Goal: Information Seeking & Learning: Learn about a topic

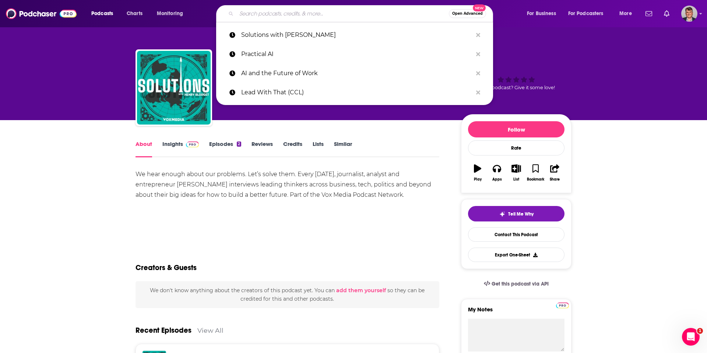
type input "The Data Engineering Podcast"
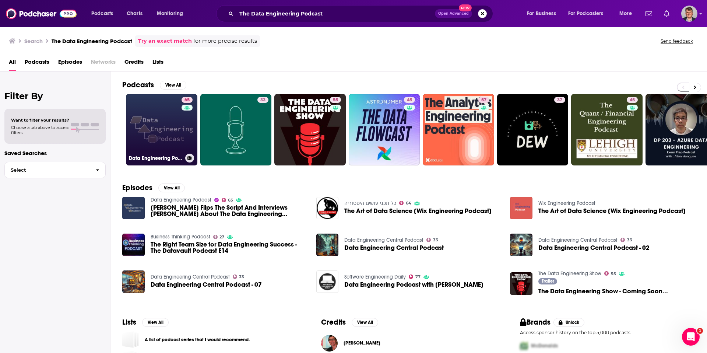
click at [186, 148] on link "65 Data Engineering Podcast" at bounding box center [161, 129] width 71 height 71
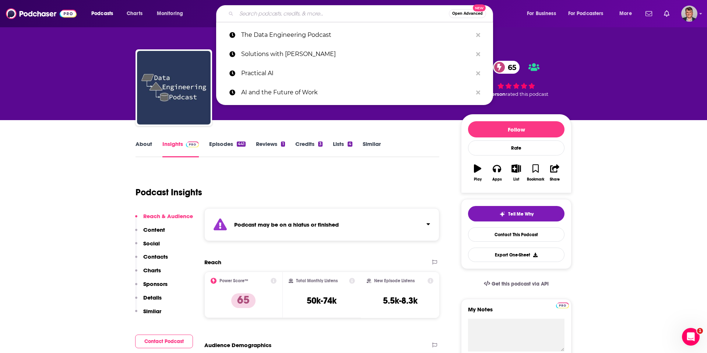
click at [284, 15] on input "Search podcasts, credits, & more..." at bounding box center [342, 14] width 212 height 12
paste input "The Data Stack Show"
type input "The Data Stack Show"
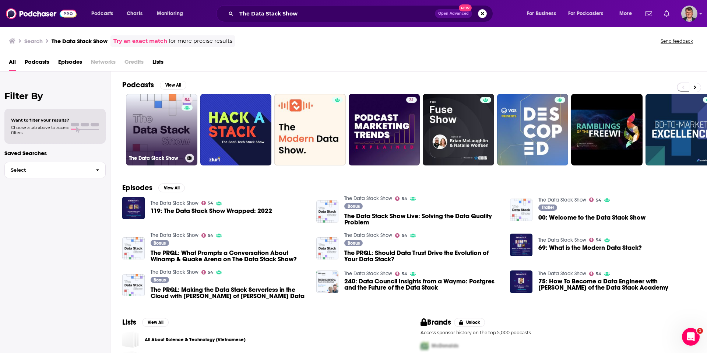
click at [191, 142] on link "54 The Data Stack Show" at bounding box center [161, 129] width 71 height 71
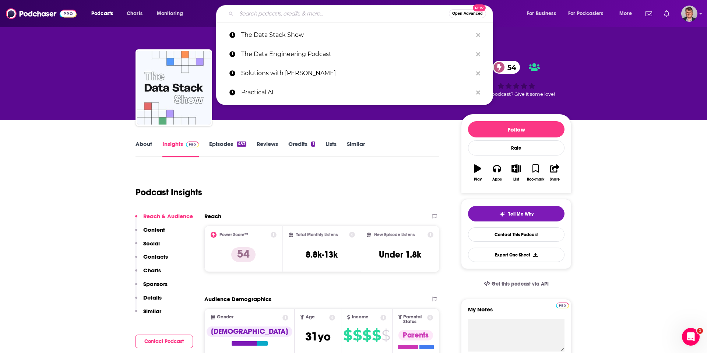
click at [272, 15] on input "Search podcasts, credits, & more..." at bounding box center [342, 14] width 212 height 12
paste input "Software Engineering Daily"
type input "Software Engineering Daily"
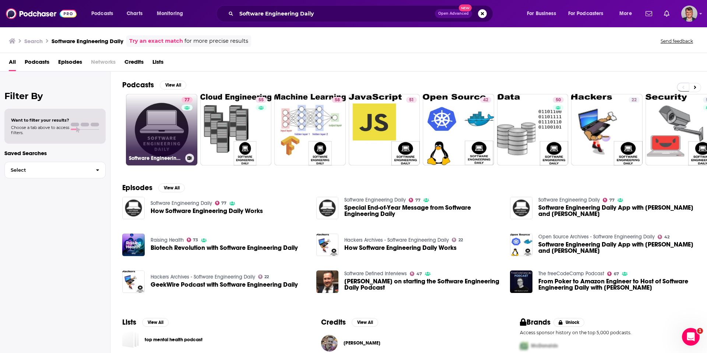
click at [191, 147] on link "77 Software Engineering Daily" at bounding box center [161, 129] width 71 height 71
